Goal: Navigation & Orientation: Find specific page/section

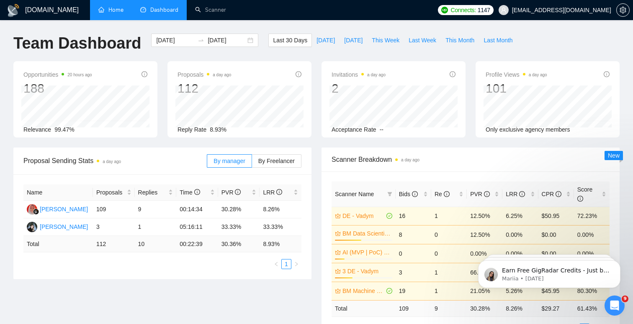
click at [122, 10] on link "Home" at bounding box center [110, 9] width 25 height 7
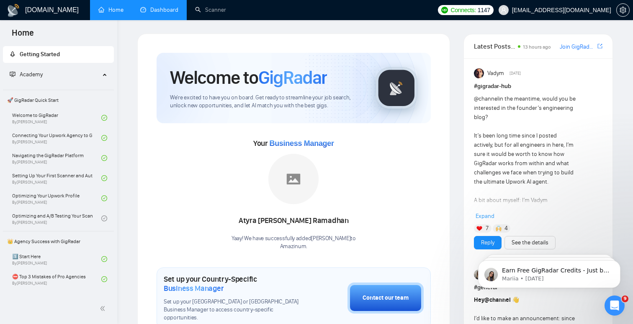
click at [150, 13] on link "Dashboard" at bounding box center [159, 9] width 38 height 7
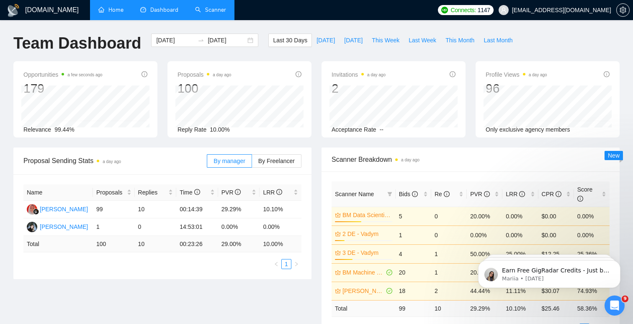
click at [224, 10] on link "Scanner" at bounding box center [210, 9] width 31 height 7
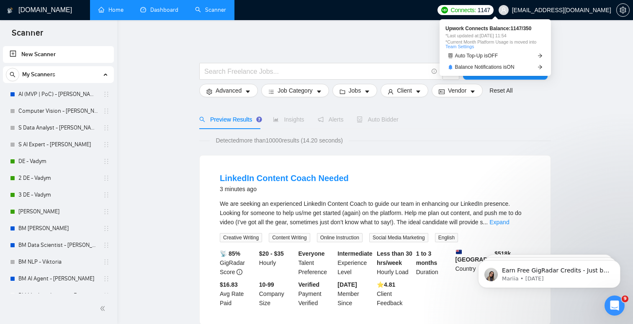
click at [490, 11] on span "1147" at bounding box center [484, 9] width 13 height 9
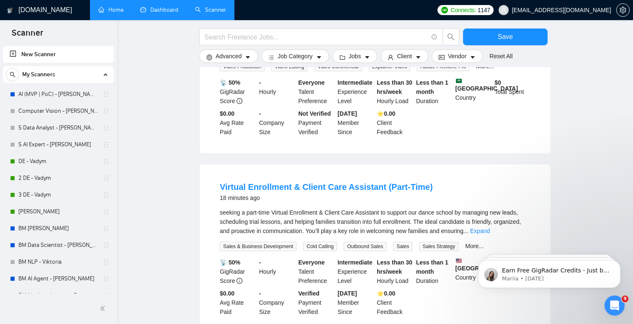
scroll to position [539, 0]
